Goal: Task Accomplishment & Management: Use online tool/utility

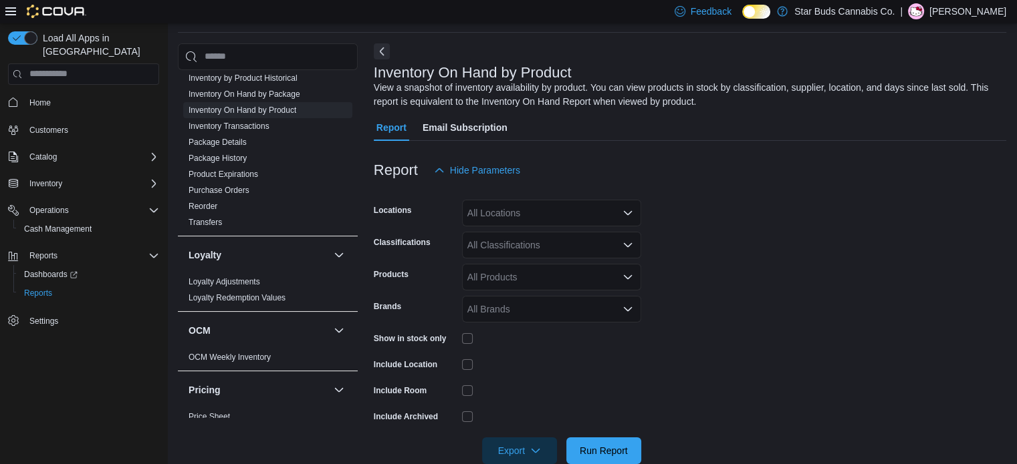
scroll to position [366, 0]
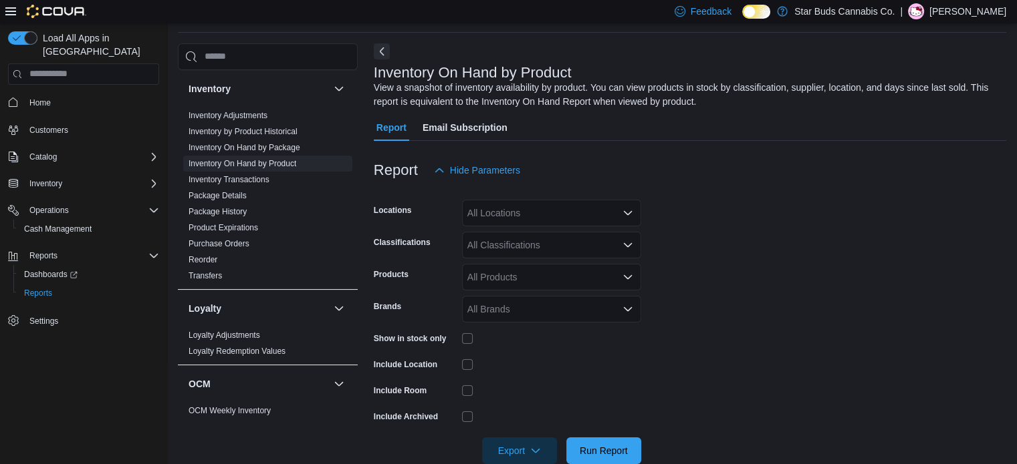
click at [504, 209] on div "All Locations" at bounding box center [551, 213] width 179 height 27
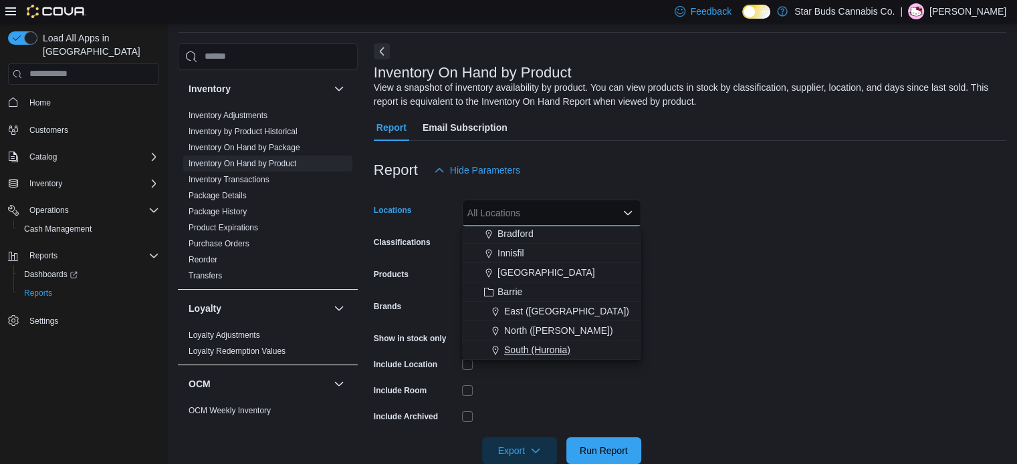
click at [530, 344] on span "South (Huronia)" at bounding box center [537, 350] width 66 height 13
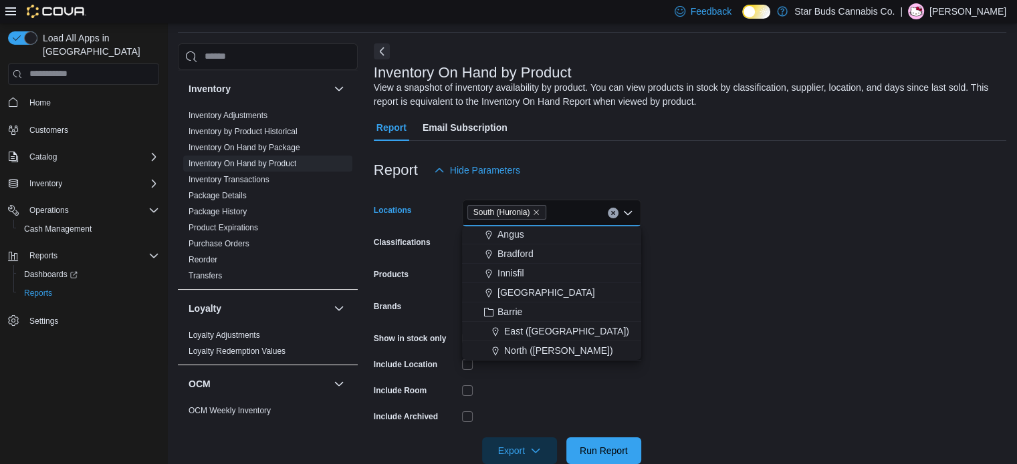
click at [690, 283] on form "Locations South ([GEOGRAPHIC_DATA]) Combo box. Selected. South ([GEOGRAPHIC_DAT…" at bounding box center [690, 324] width 632 height 281
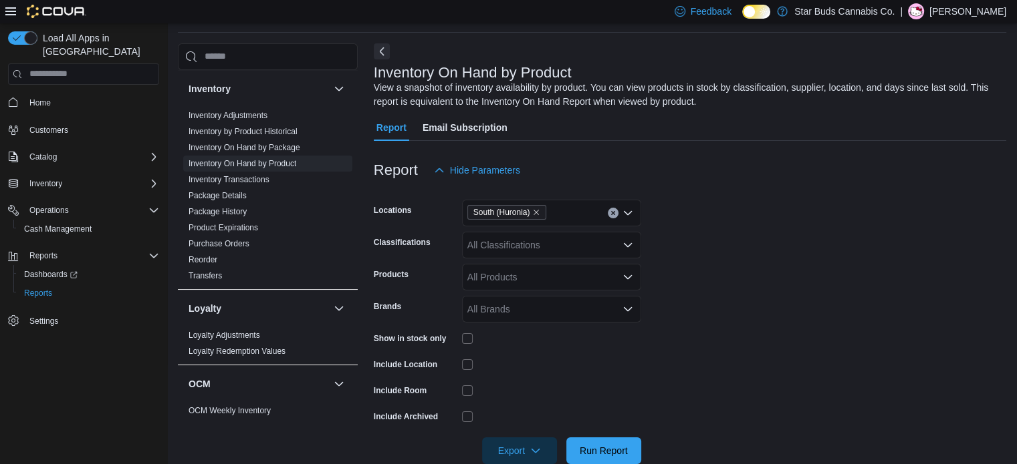
click at [517, 237] on div "All Classifications" at bounding box center [551, 245] width 179 height 27
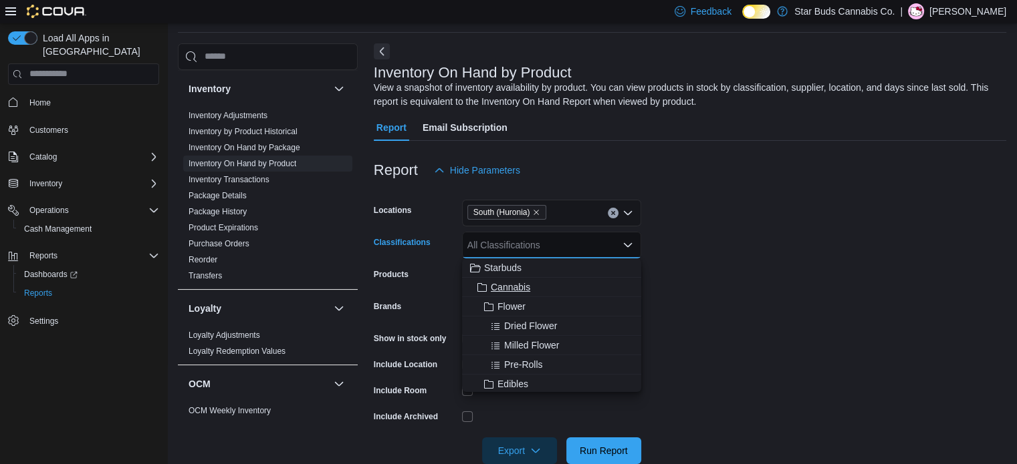
click at [500, 285] on span "Cannabis" at bounding box center [510, 287] width 39 height 13
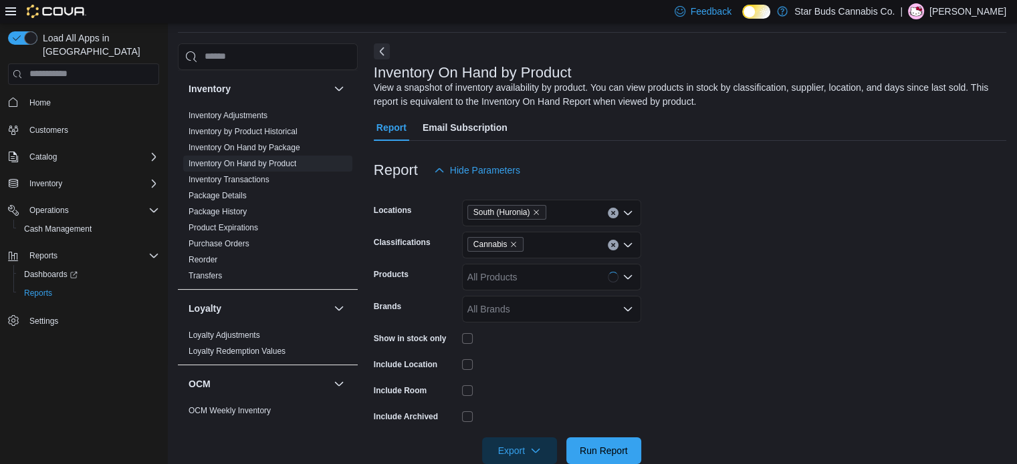
click at [713, 239] on form "Locations South (Huronia) Classifications Cannabis Products All Products Brands…" at bounding box center [690, 324] width 632 height 281
click at [591, 448] on span "Run Report" at bounding box center [603, 450] width 48 height 13
click at [505, 446] on span "Export" at bounding box center [519, 450] width 59 height 27
click at [614, 371] on div at bounding box center [551, 364] width 179 height 21
click at [604, 439] on span "Run Report" at bounding box center [603, 450] width 59 height 27
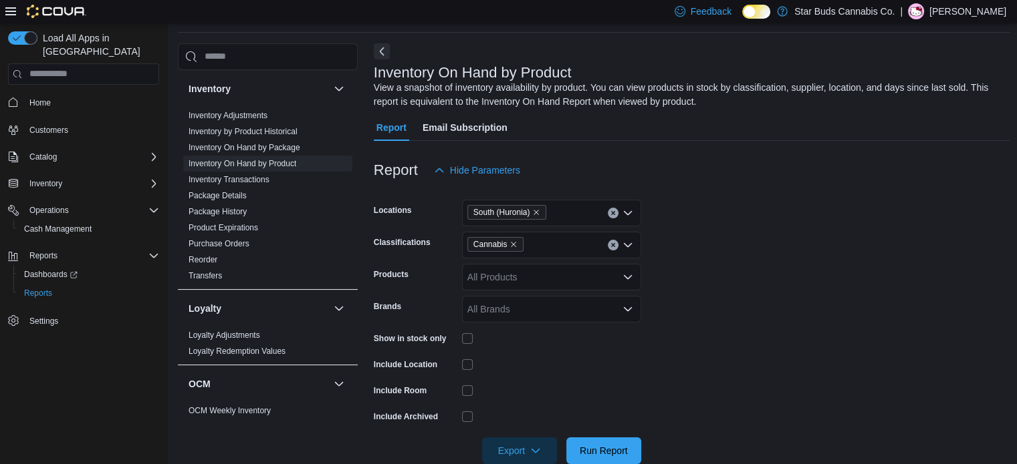
scroll to position [180, 0]
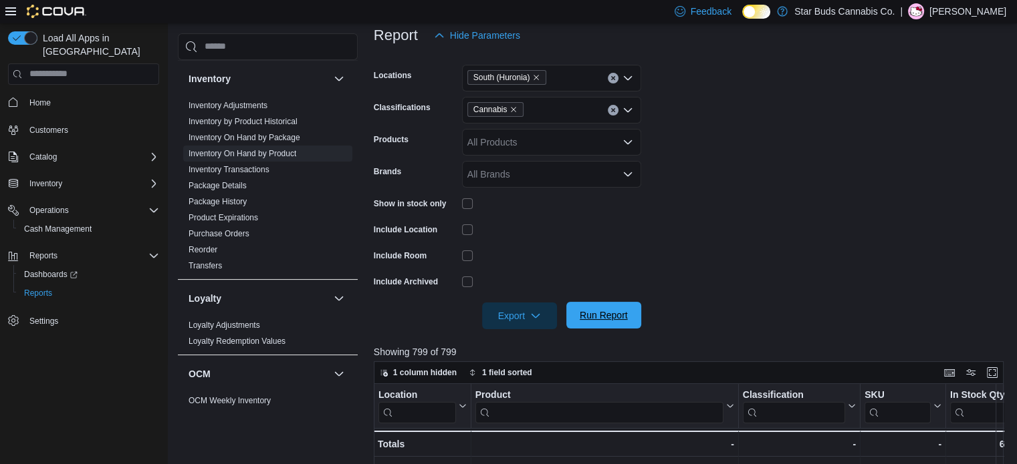
click at [593, 311] on span "Run Report" at bounding box center [603, 315] width 48 height 13
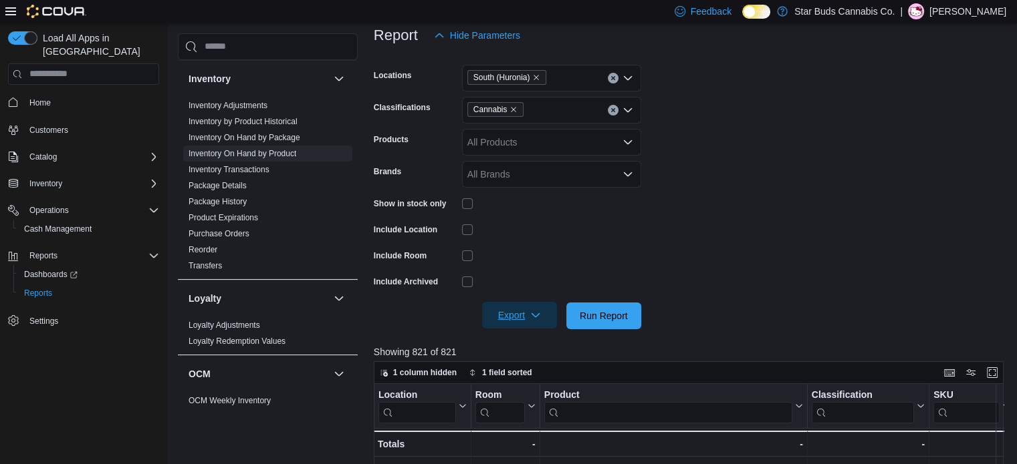
click at [504, 321] on span "Export" at bounding box center [519, 315] width 59 height 27
click at [516, 336] on button "Export to Excel" at bounding box center [521, 342] width 76 height 27
